Goal: Task Accomplishment & Management: Use online tool/utility

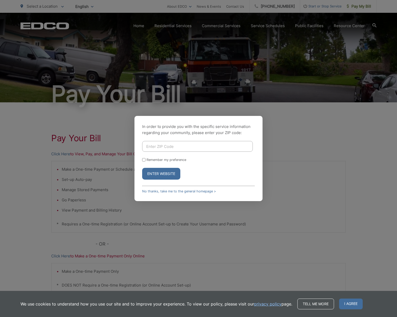
click at [178, 147] on input "Enter ZIP Code" at bounding box center [197, 146] width 111 height 11
click at [296, 149] on div "In order to provide you with the specific service information regarding your co…" at bounding box center [198, 158] width 397 height 317
click at [187, 150] on input "Enter ZIP Code" at bounding box center [197, 146] width 111 height 11
type input "92118"
click at [157, 169] on button "Enter Website" at bounding box center [161, 174] width 38 height 12
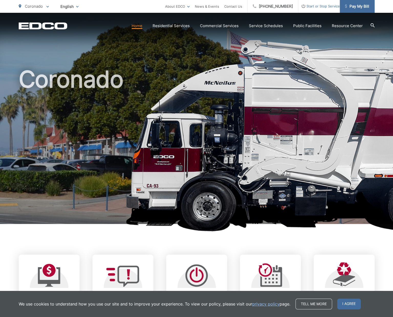
click at [357, 9] on link "Pay My Bill" at bounding box center [357, 6] width 35 height 13
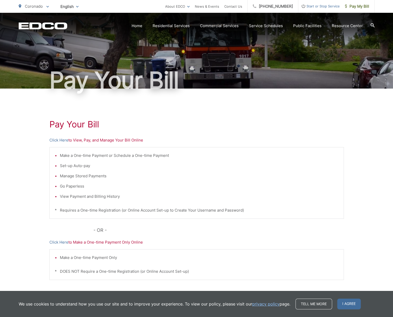
scroll to position [46, 0]
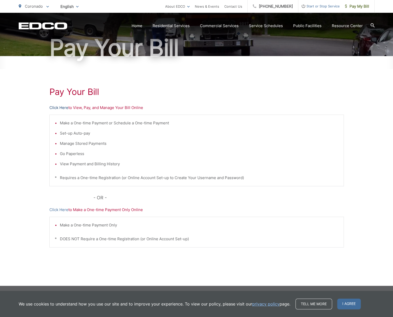
click at [61, 106] on link "Click Here" at bounding box center [58, 108] width 19 height 6
